Goal: Task Accomplishment & Management: Manage account settings

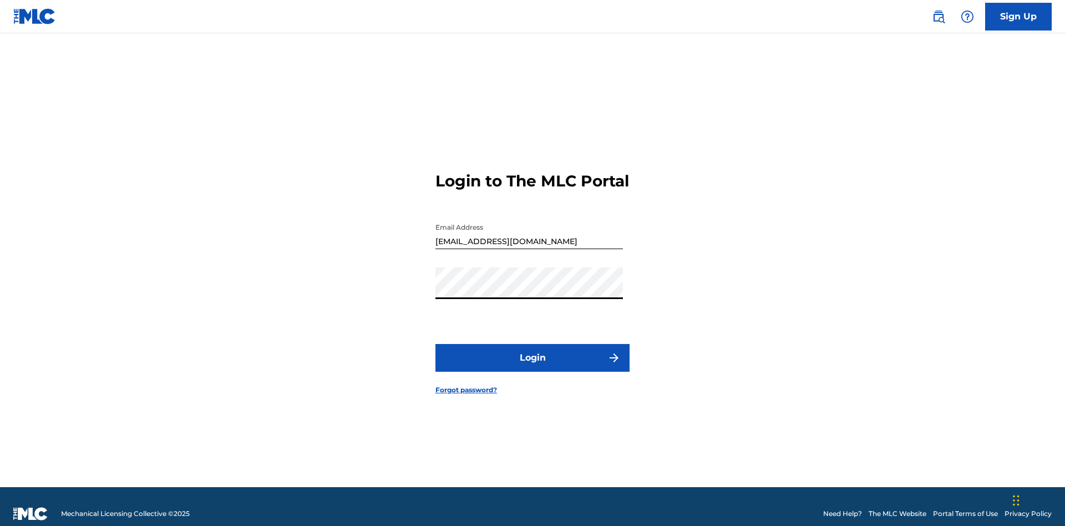
scroll to position [14, 0]
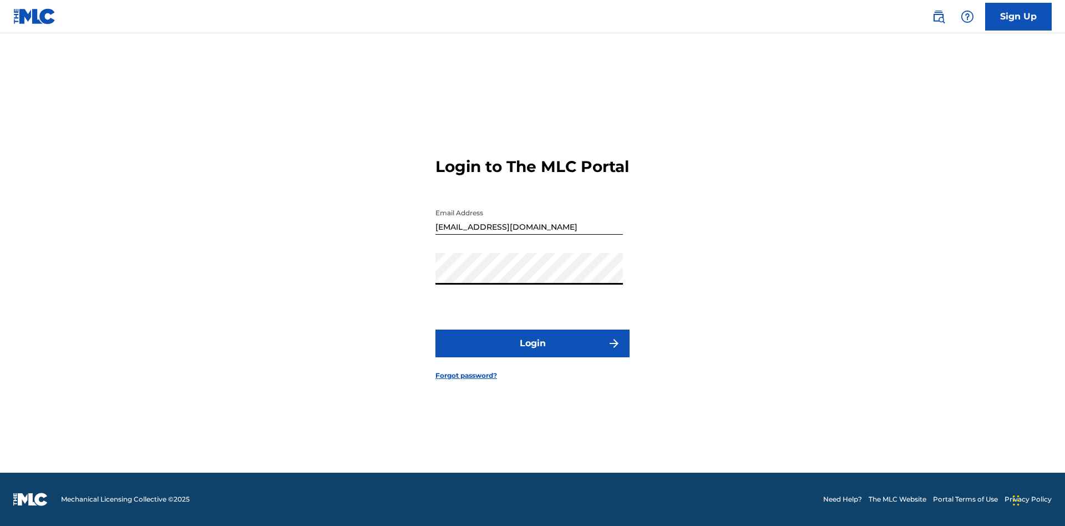
click at [532, 353] on button "Login" at bounding box center [532, 343] width 194 height 28
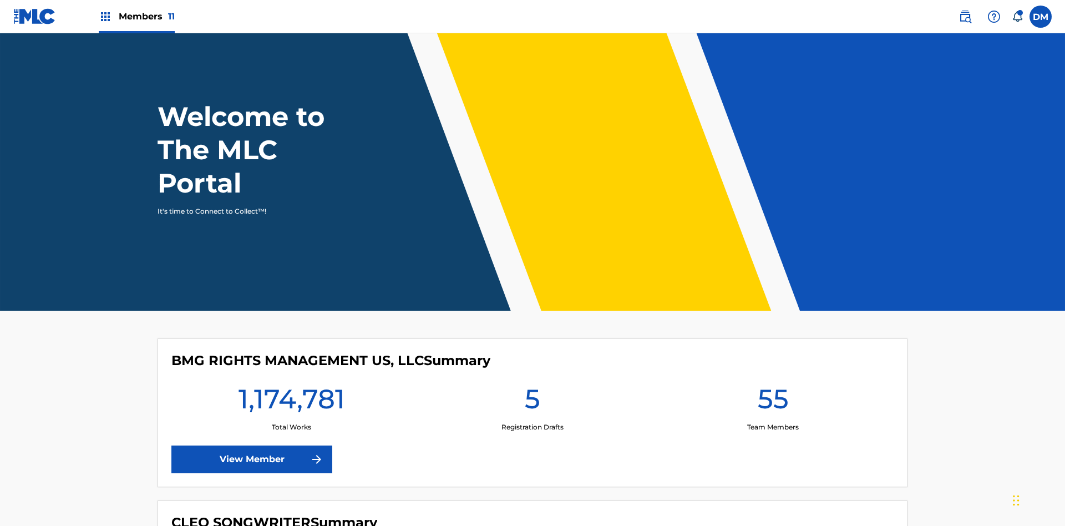
click at [136, 16] on span "Members 11" at bounding box center [147, 16] width 56 height 13
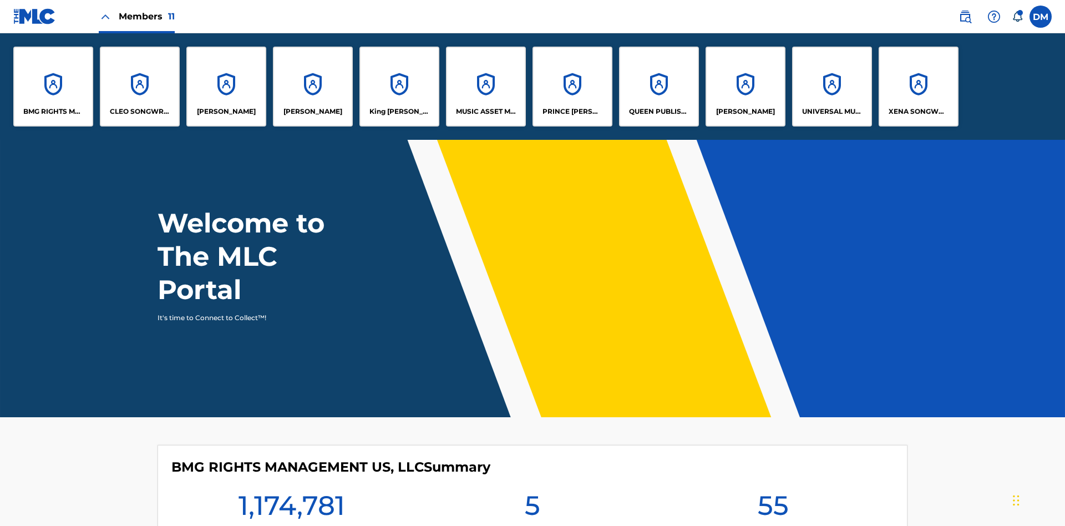
click at [572, 111] on p "PRINCE [PERSON_NAME]" at bounding box center [572, 111] width 60 height 10
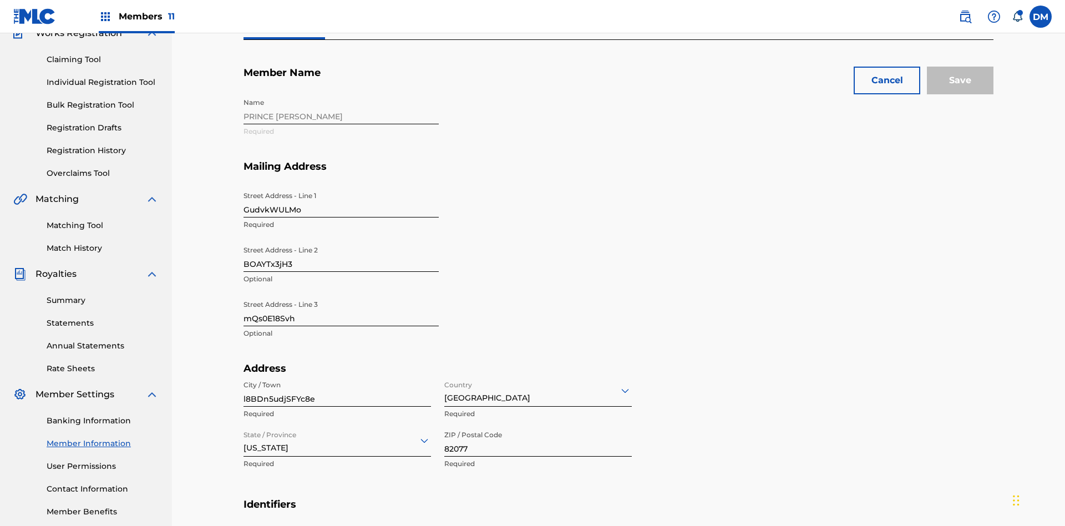
scroll to position [104, 0]
click at [341, 186] on input "GudvkWULMo" at bounding box center [340, 202] width 195 height 32
type input "aE1FLe6WUC"
click at [341, 240] on input "BOAYTx3jH3" at bounding box center [340, 256] width 195 height 32
type input "G0rrVeWtJ6"
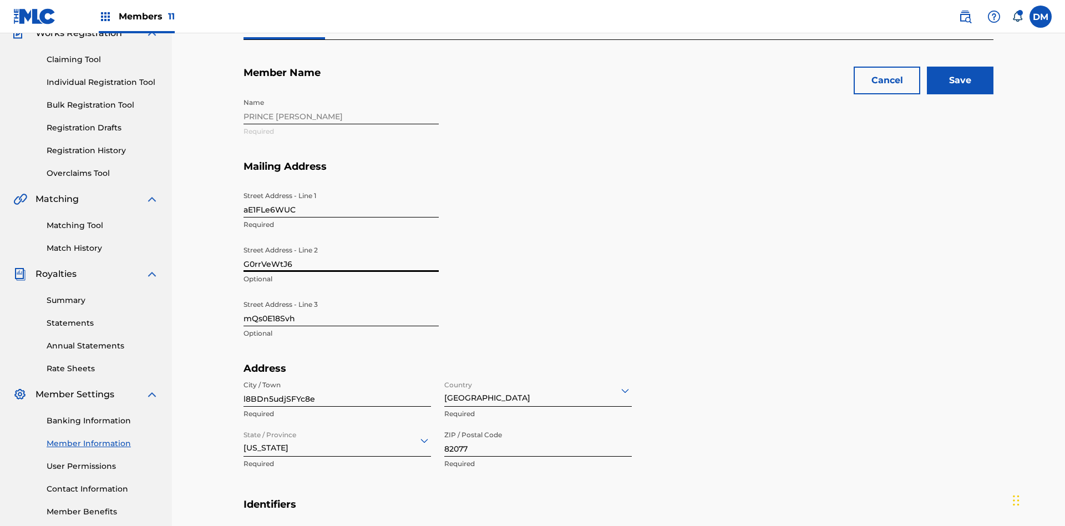
click at [341, 294] on input "mQs0E18Svh" at bounding box center [340, 310] width 195 height 32
type input "KrTnj44rXt"
click at [337, 375] on input "l8BDn5udjSFYc8e" at bounding box center [336, 391] width 187 height 32
type input "2X1OZsZSXmEWelR"
click at [445, 384] on input "Country" at bounding box center [445, 390] width 2 height 12
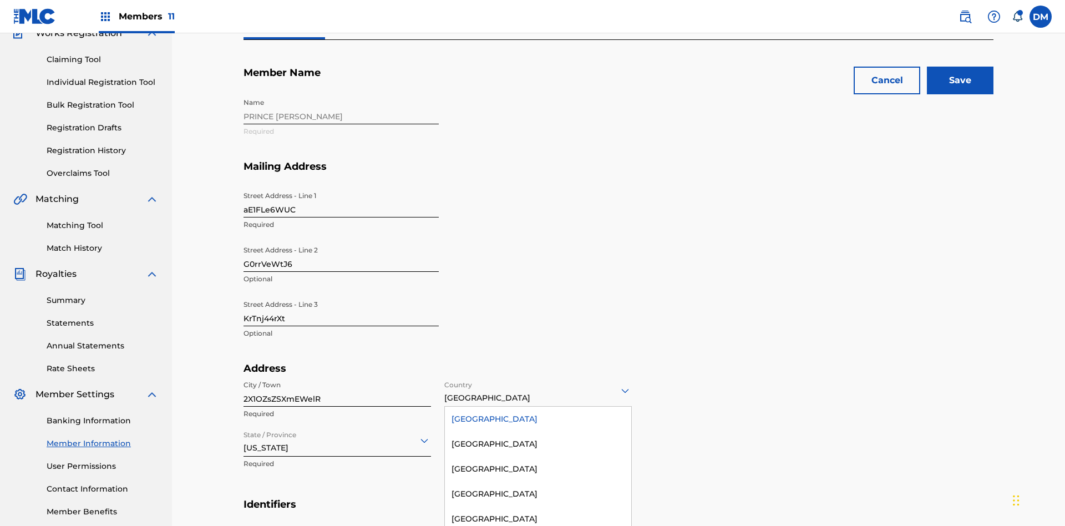
click at [538, 406] on div "[GEOGRAPHIC_DATA]" at bounding box center [538, 418] width 186 height 25
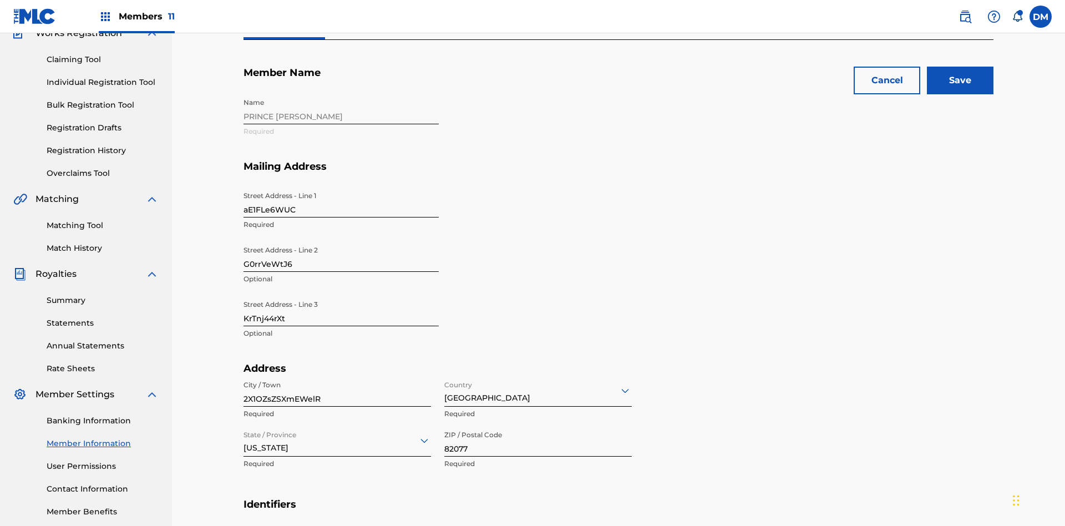
click at [244, 434] on input "State / Province" at bounding box center [244, 440] width 2 height 12
click at [538, 425] on input "82077" at bounding box center [537, 441] width 187 height 32
type input "71189"
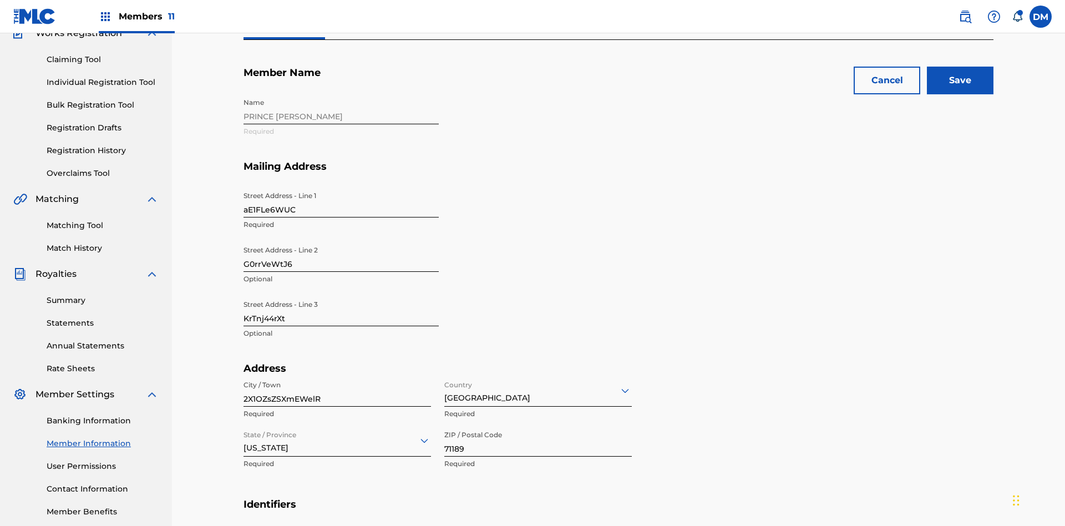
type input "[CREDIT_CARD_NUMBER]"
type input "081"
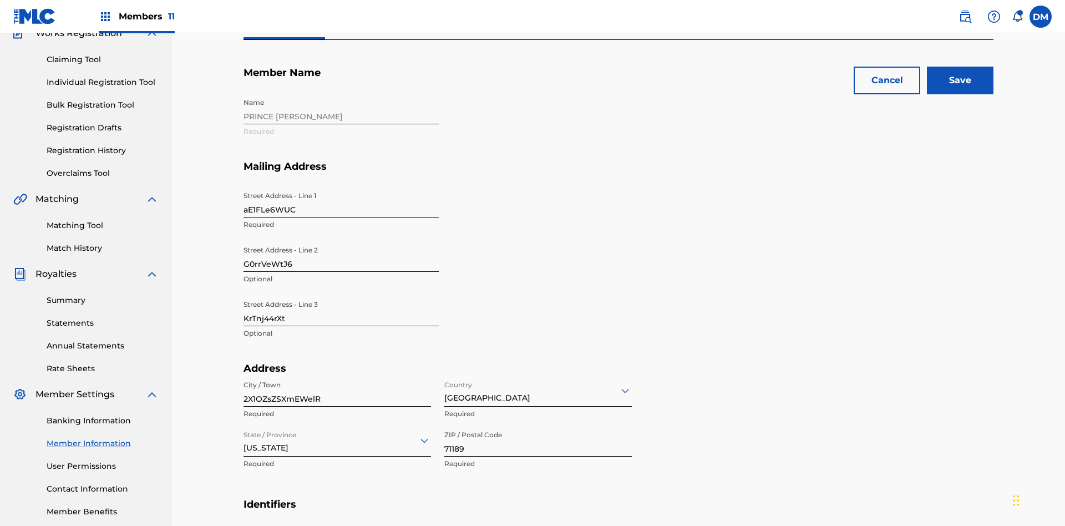
type input "3405495"
type input "[EMAIL_ADDRESS][DOMAIN_NAME]"
click at [960, 80] on input "Save" at bounding box center [960, 81] width 67 height 28
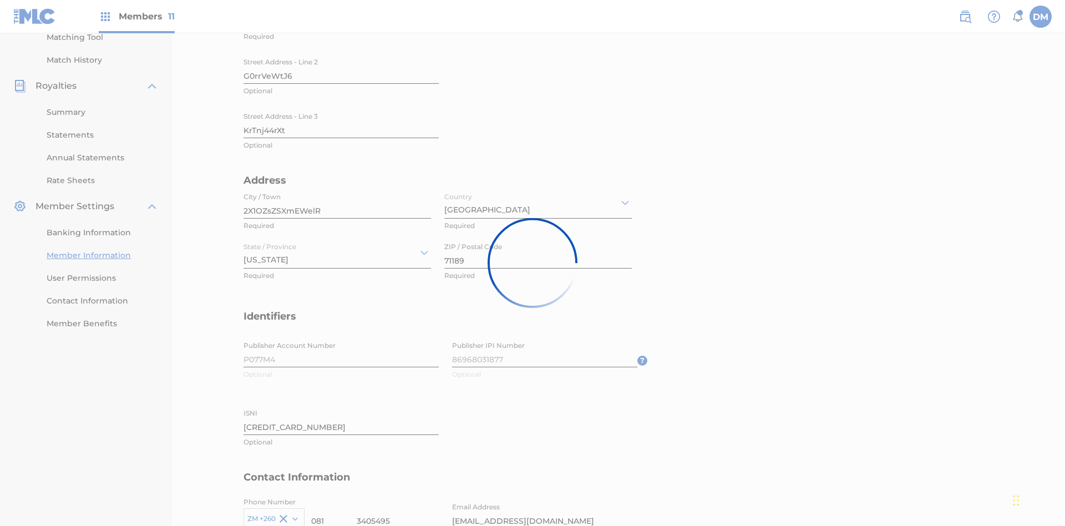
scroll to position [0, 0]
